Goal: Find specific page/section: Find specific page/section

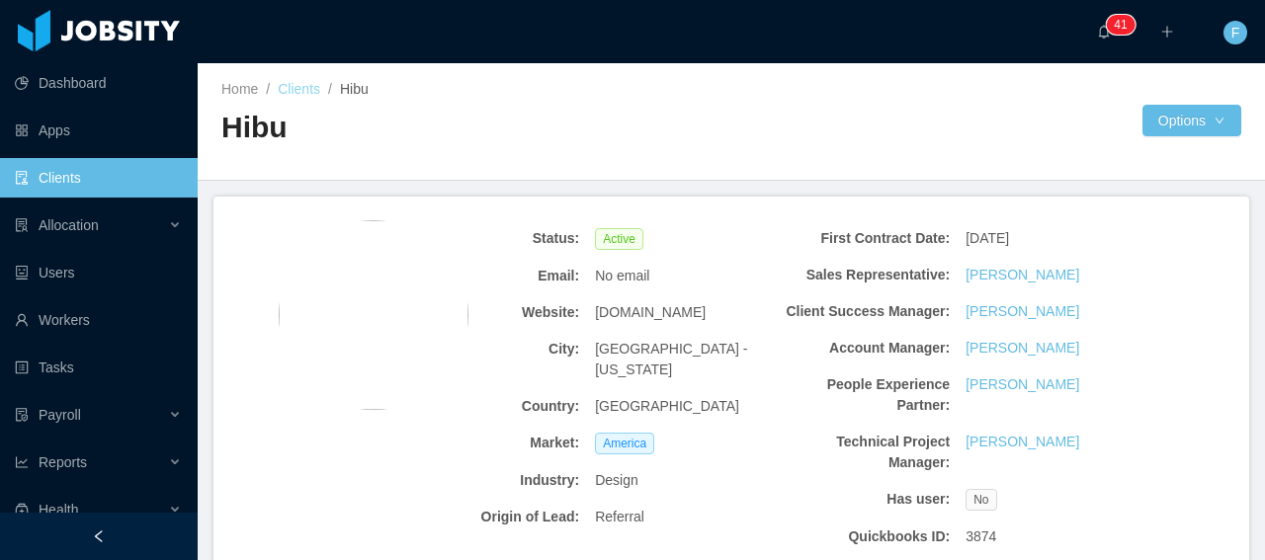
click at [315, 92] on link "Clients" at bounding box center [299, 89] width 43 height 16
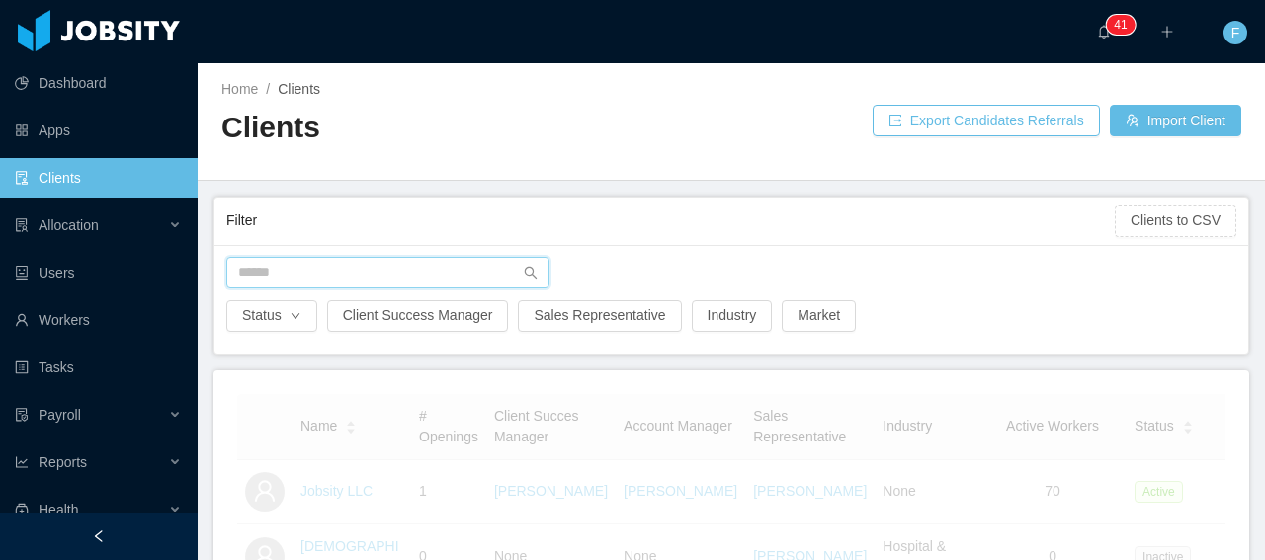
click at [303, 278] on input "text" at bounding box center [387, 273] width 323 height 32
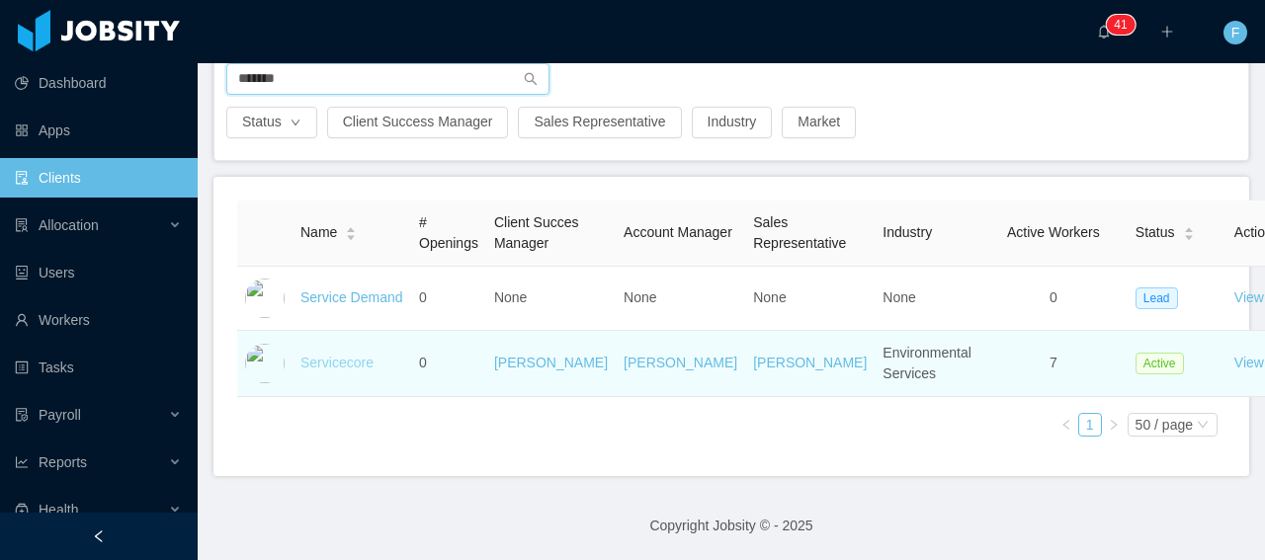
type input "*******"
click at [354, 368] on link "Servicecore" at bounding box center [337, 363] width 73 height 16
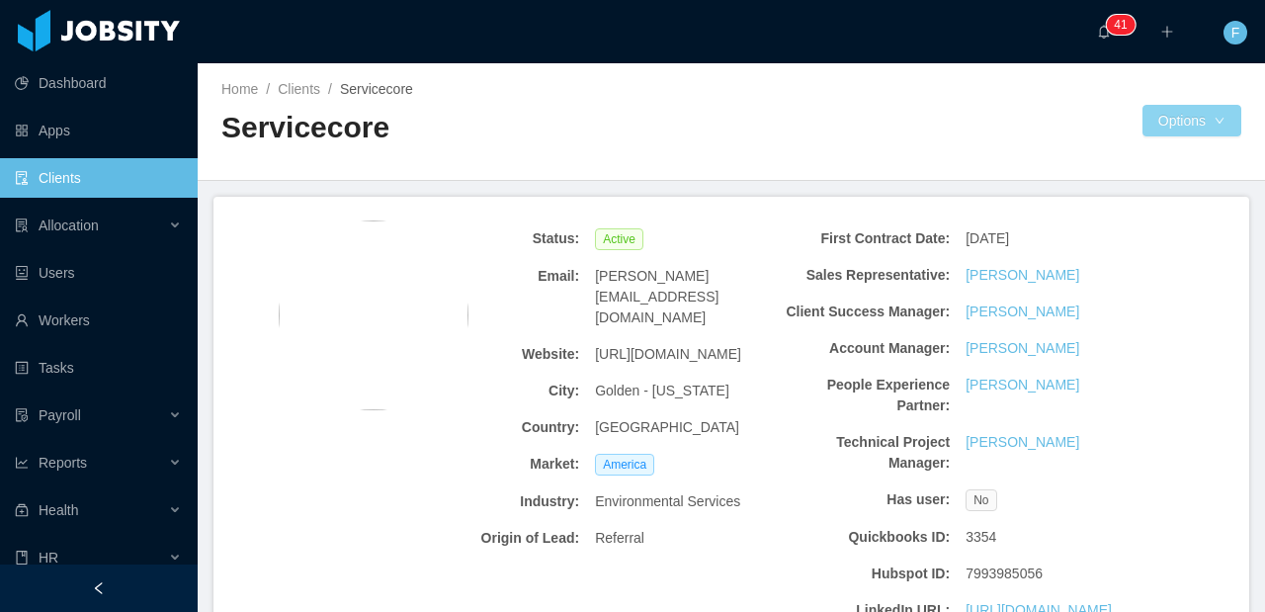
click at [1160, 127] on button "Options" at bounding box center [1192, 121] width 99 height 32
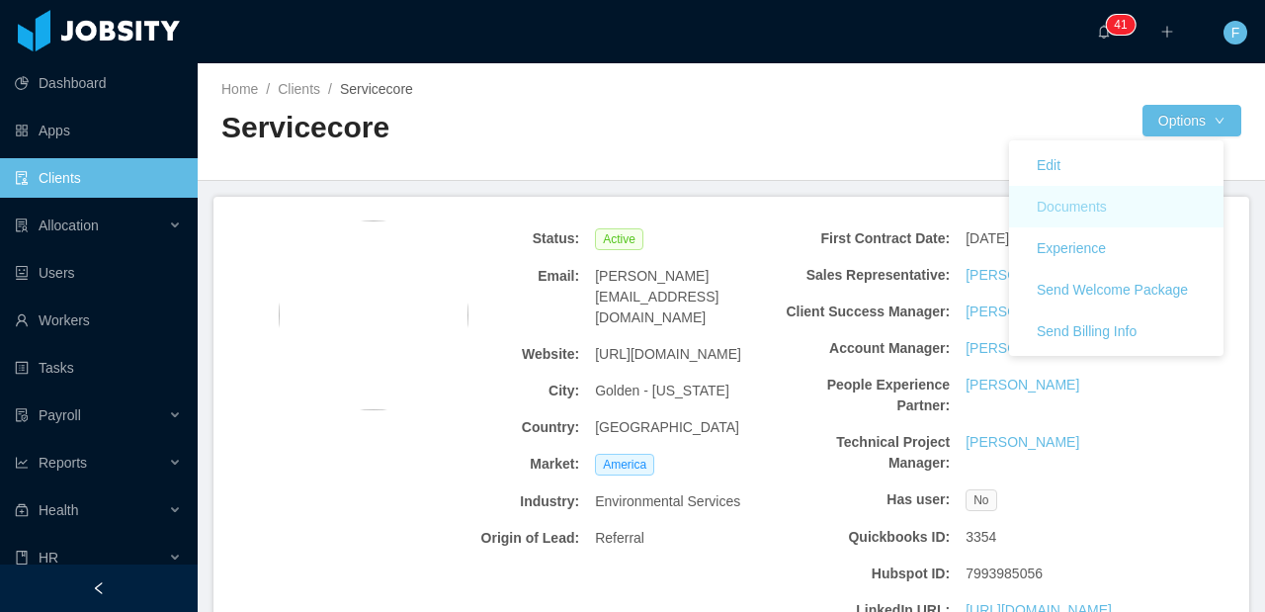
click at [1121, 211] on button "Documents" at bounding box center [1072, 207] width 102 height 32
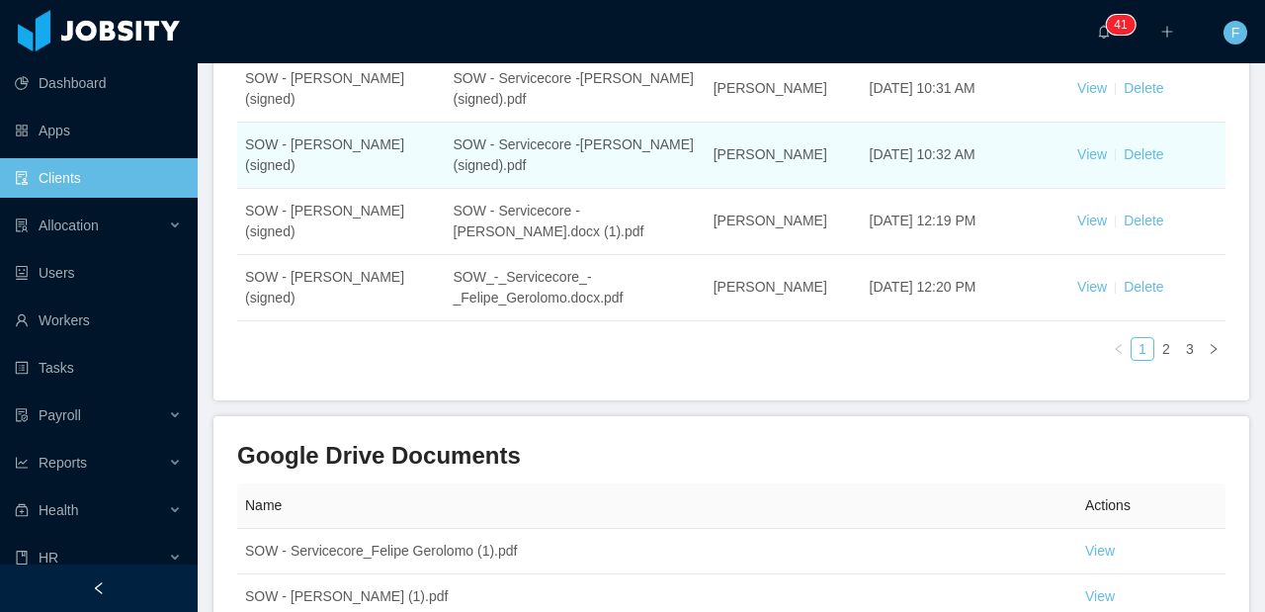
scroll to position [644, 0]
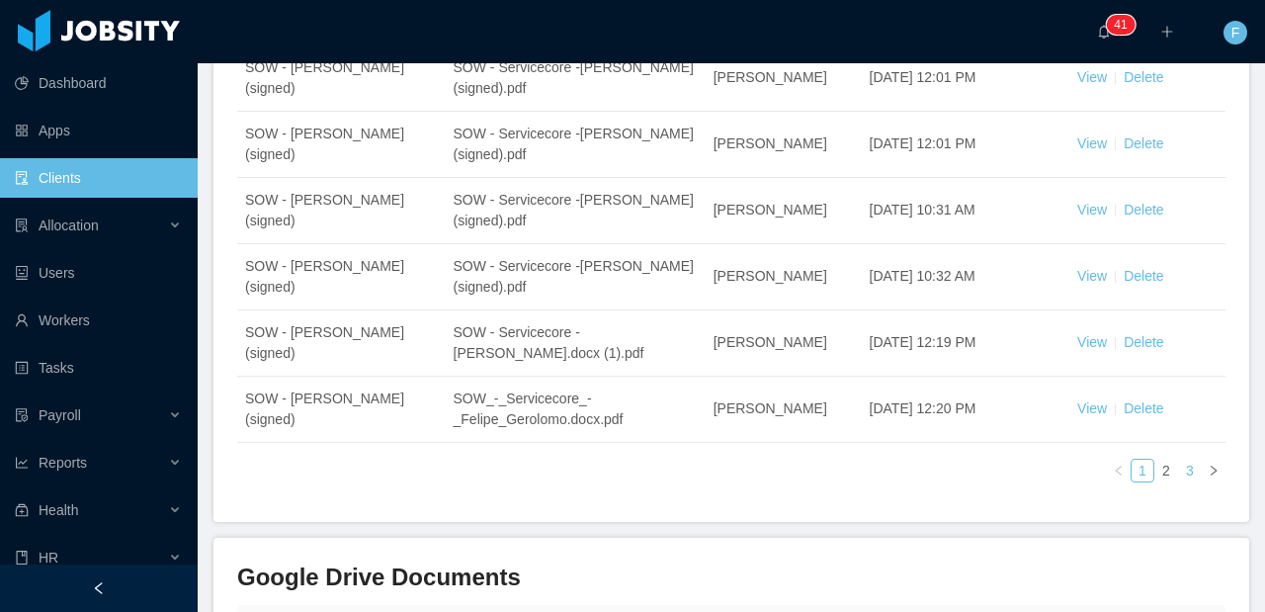
click at [1185, 460] on link "3" at bounding box center [1190, 471] width 22 height 22
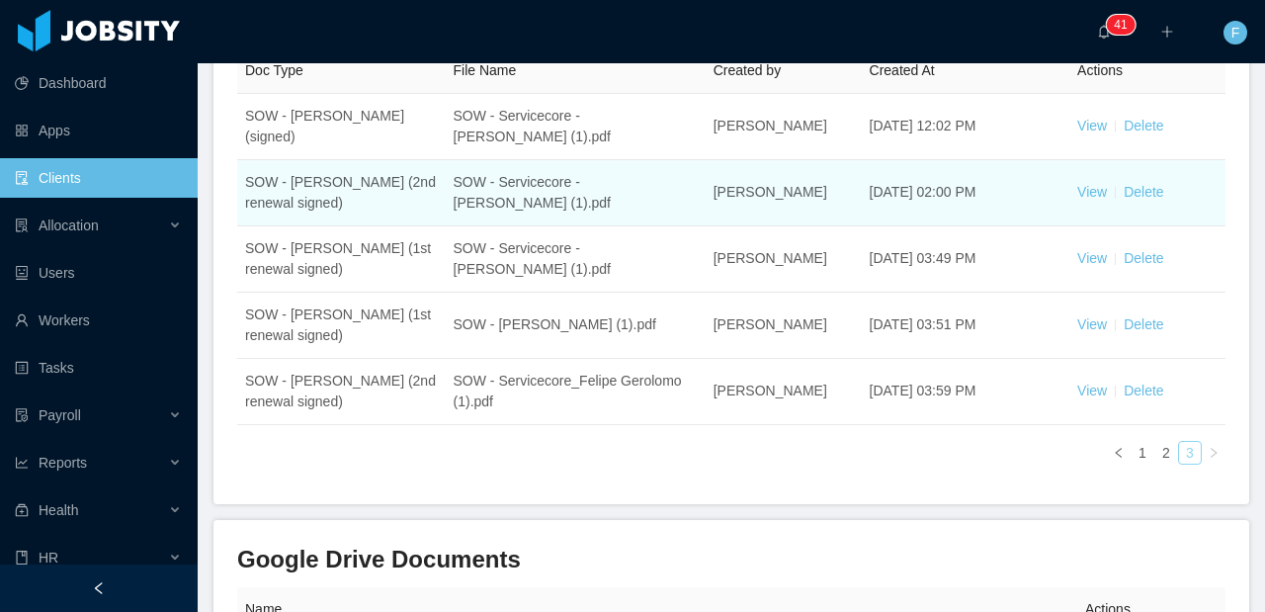
scroll to position [231, 0]
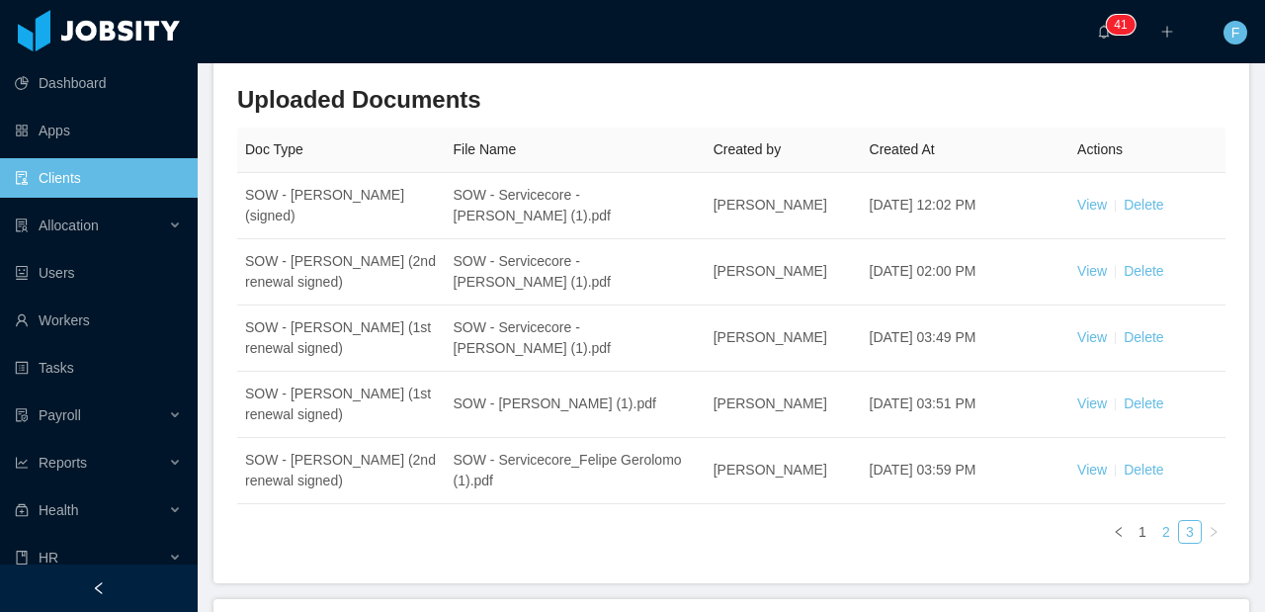
click at [1156, 532] on link "2" at bounding box center [1167, 532] width 22 height 22
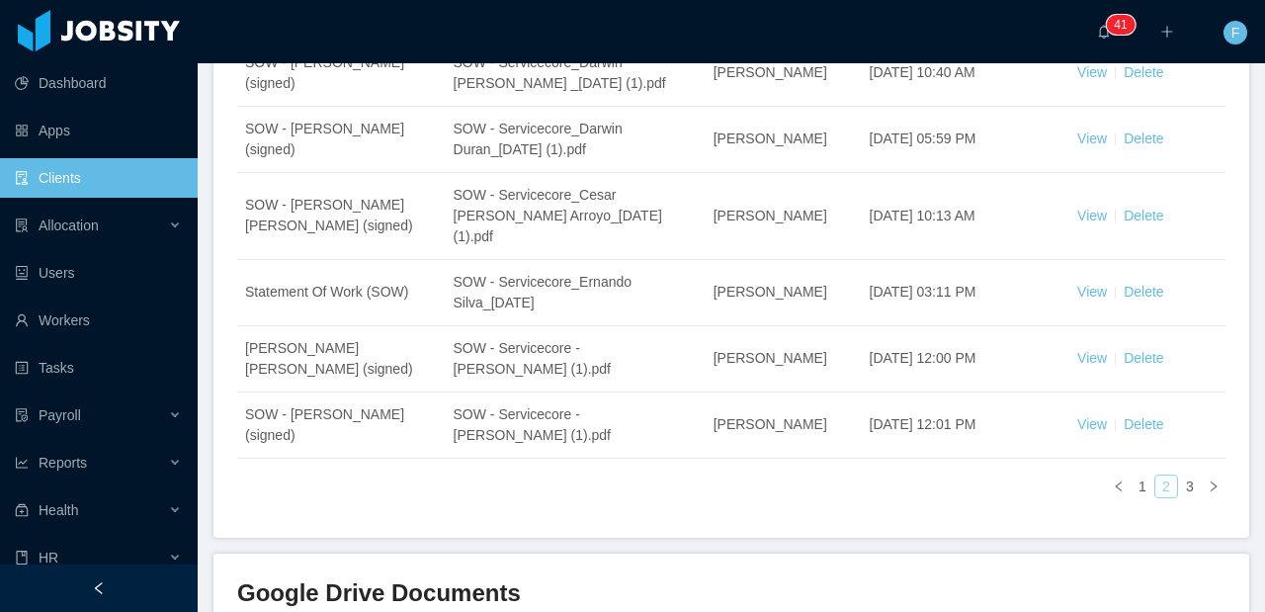
scroll to position [630, 0]
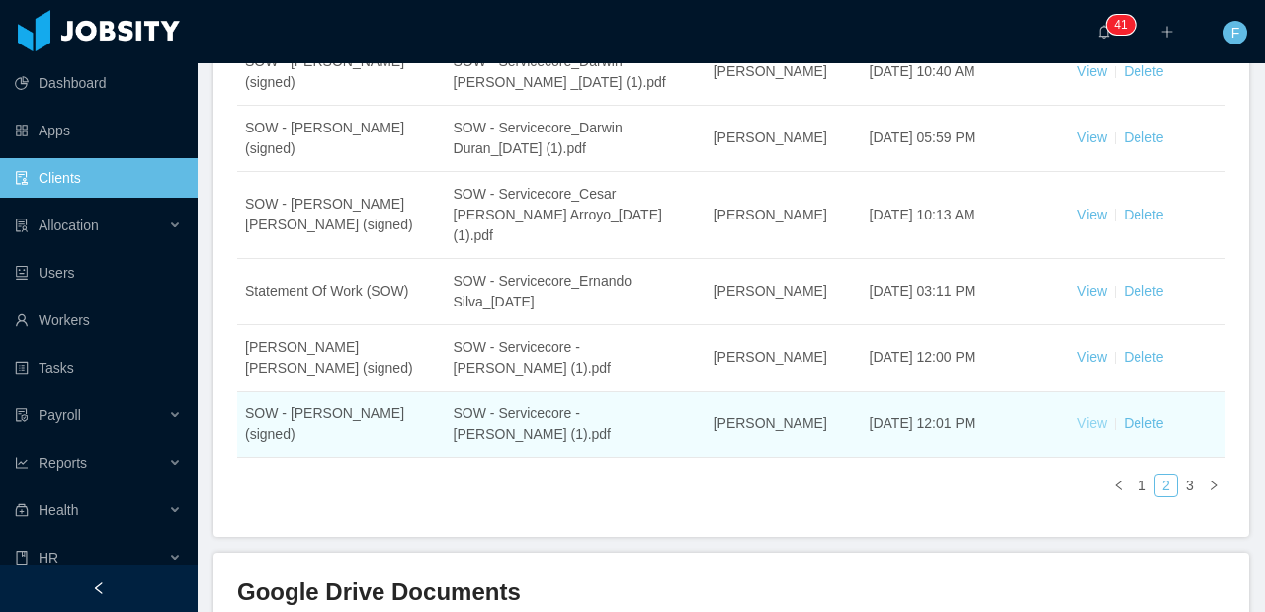
click at [1083, 415] on link "View" at bounding box center [1092, 423] width 30 height 16
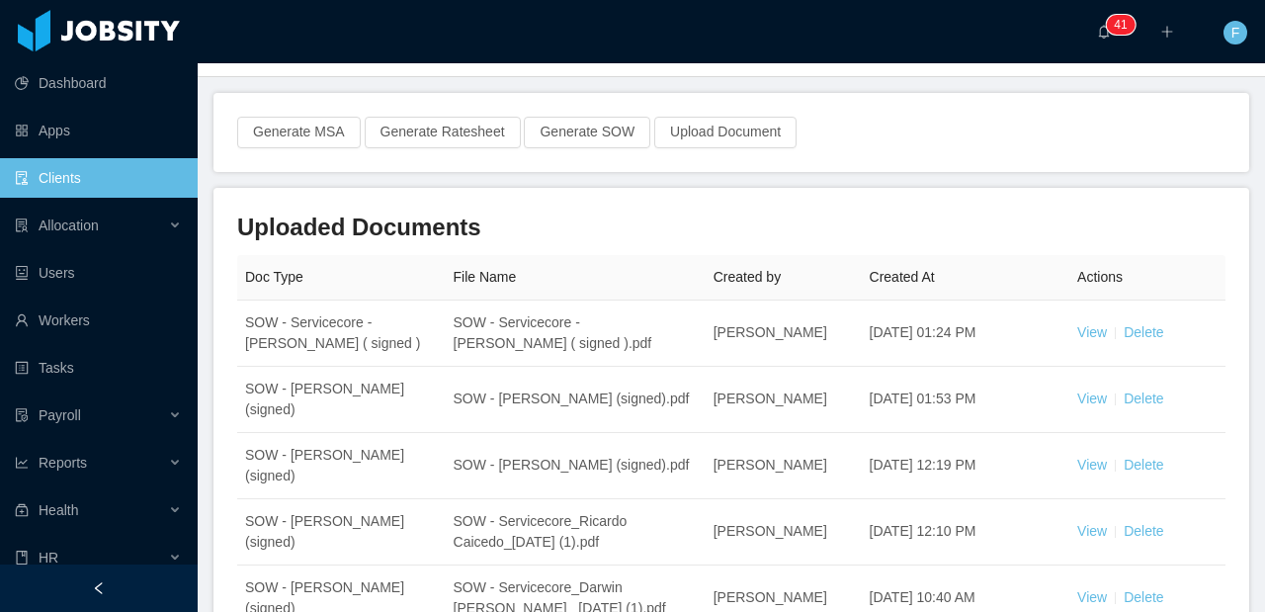
scroll to position [0, 0]
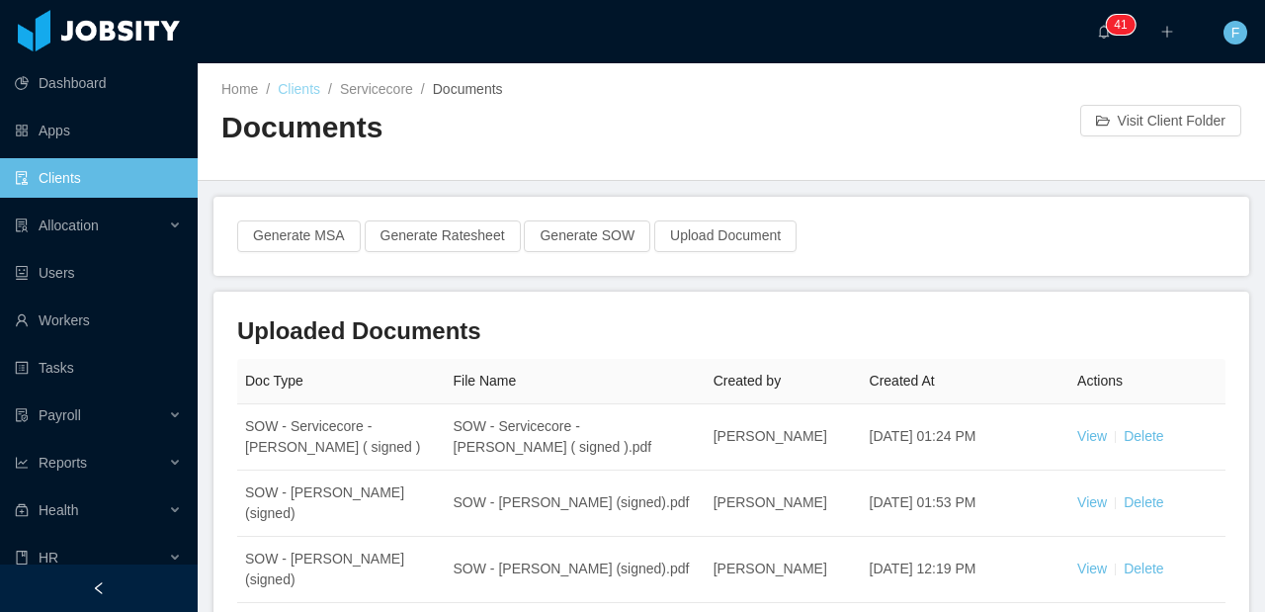
click at [295, 91] on link "Clients" at bounding box center [299, 89] width 43 height 16
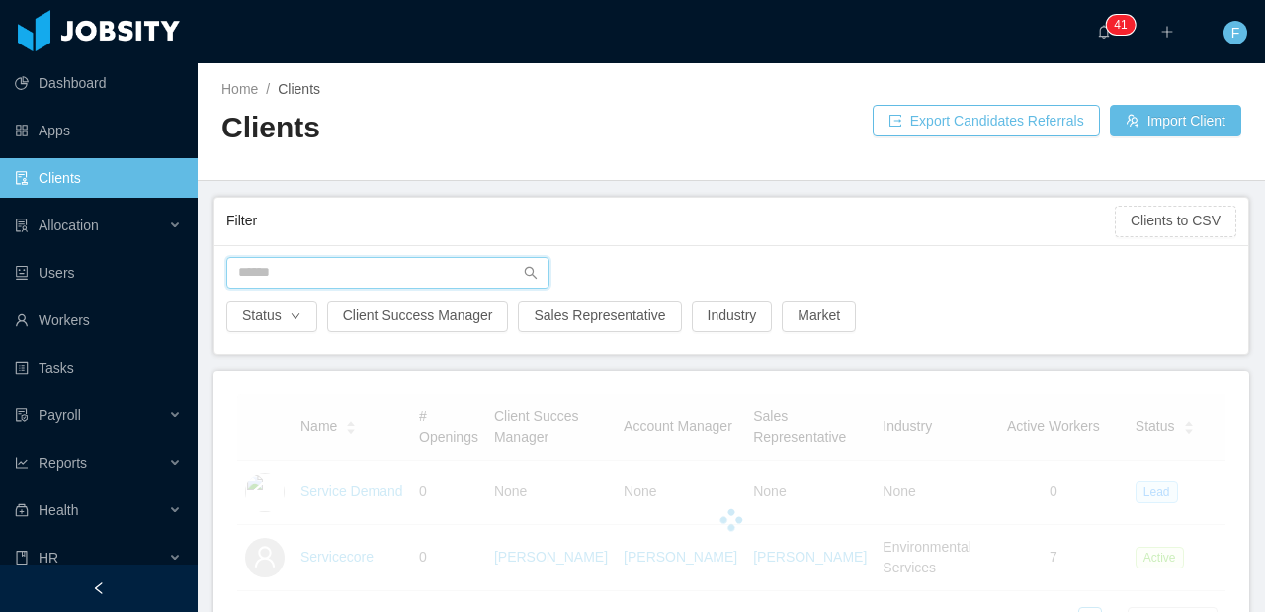
click at [306, 271] on input "text" at bounding box center [387, 273] width 323 height 32
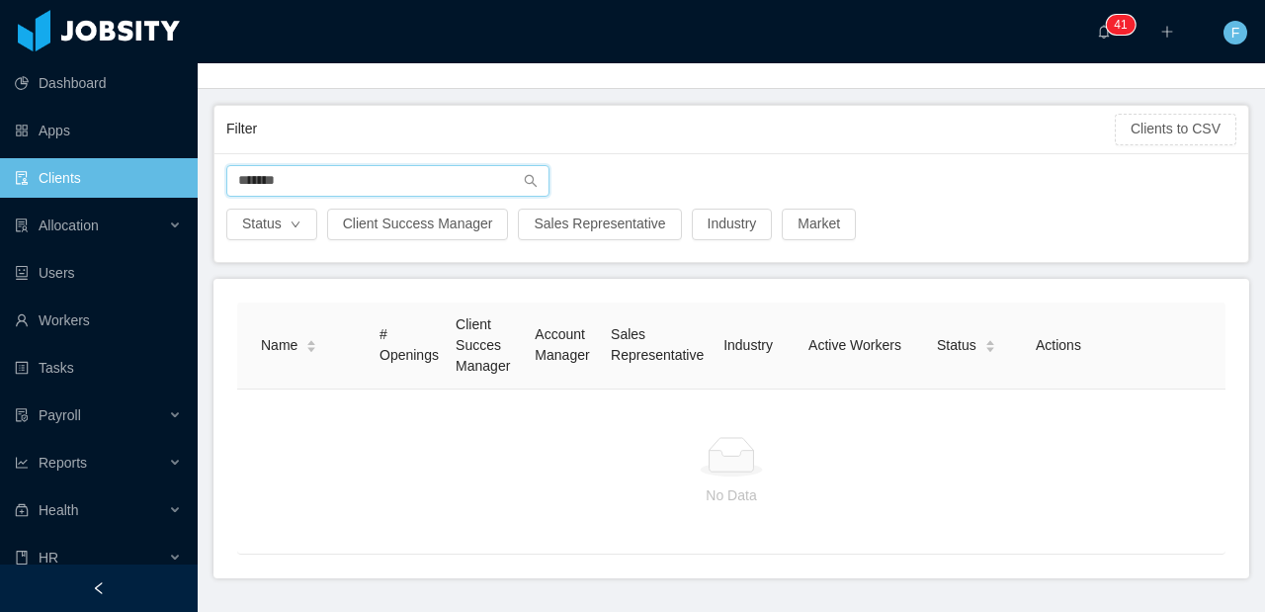
scroll to position [156, 0]
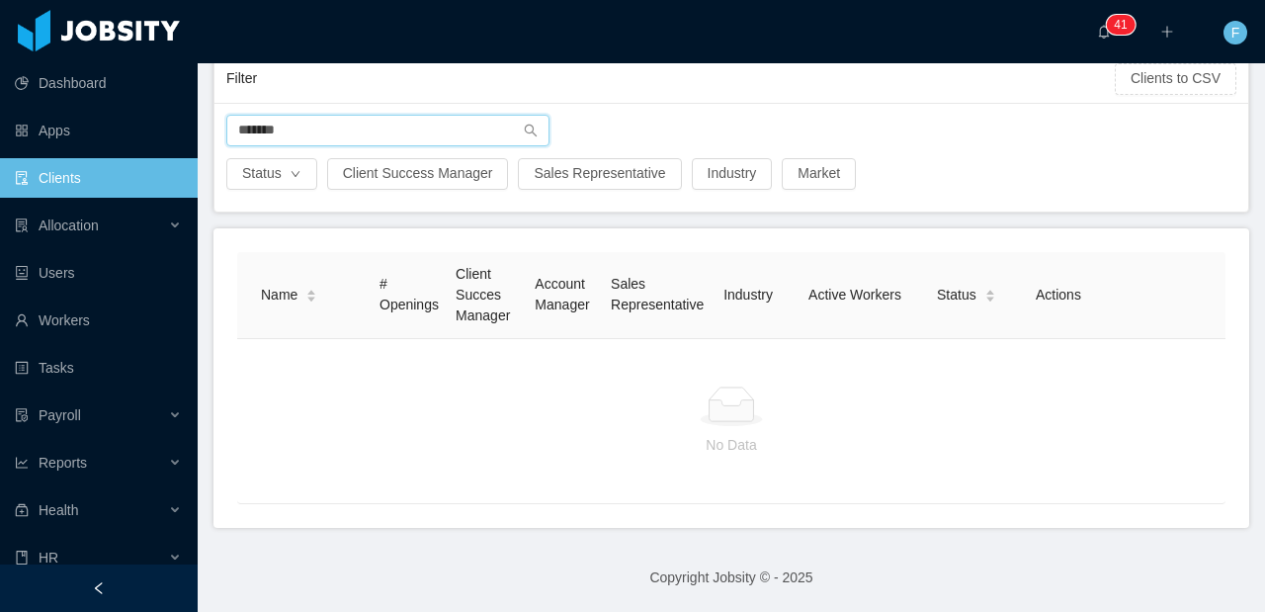
type input "*******"
